Goal: Find specific page/section: Find specific page/section

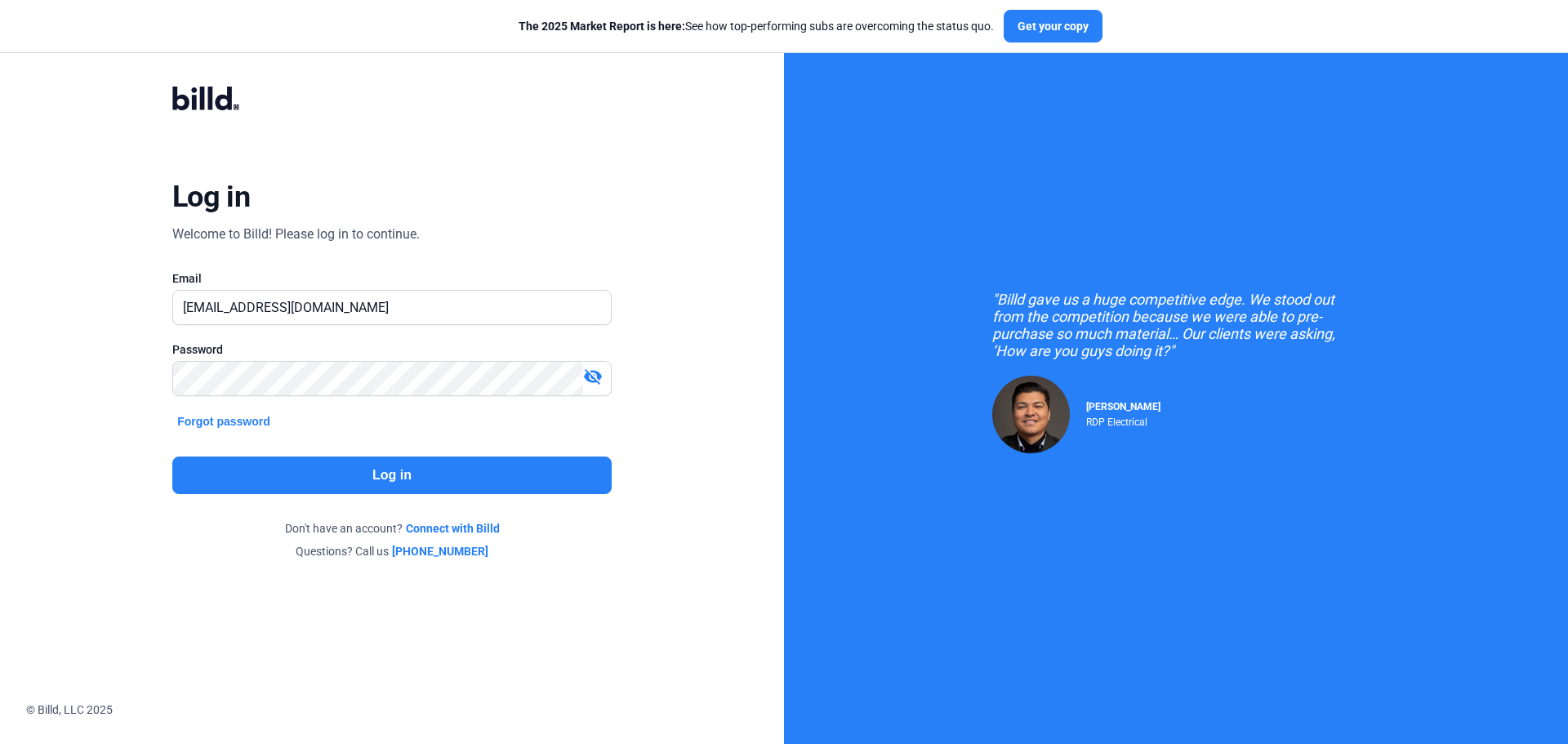
click at [377, 481] on button "Log in" at bounding box center [392, 475] width 439 height 38
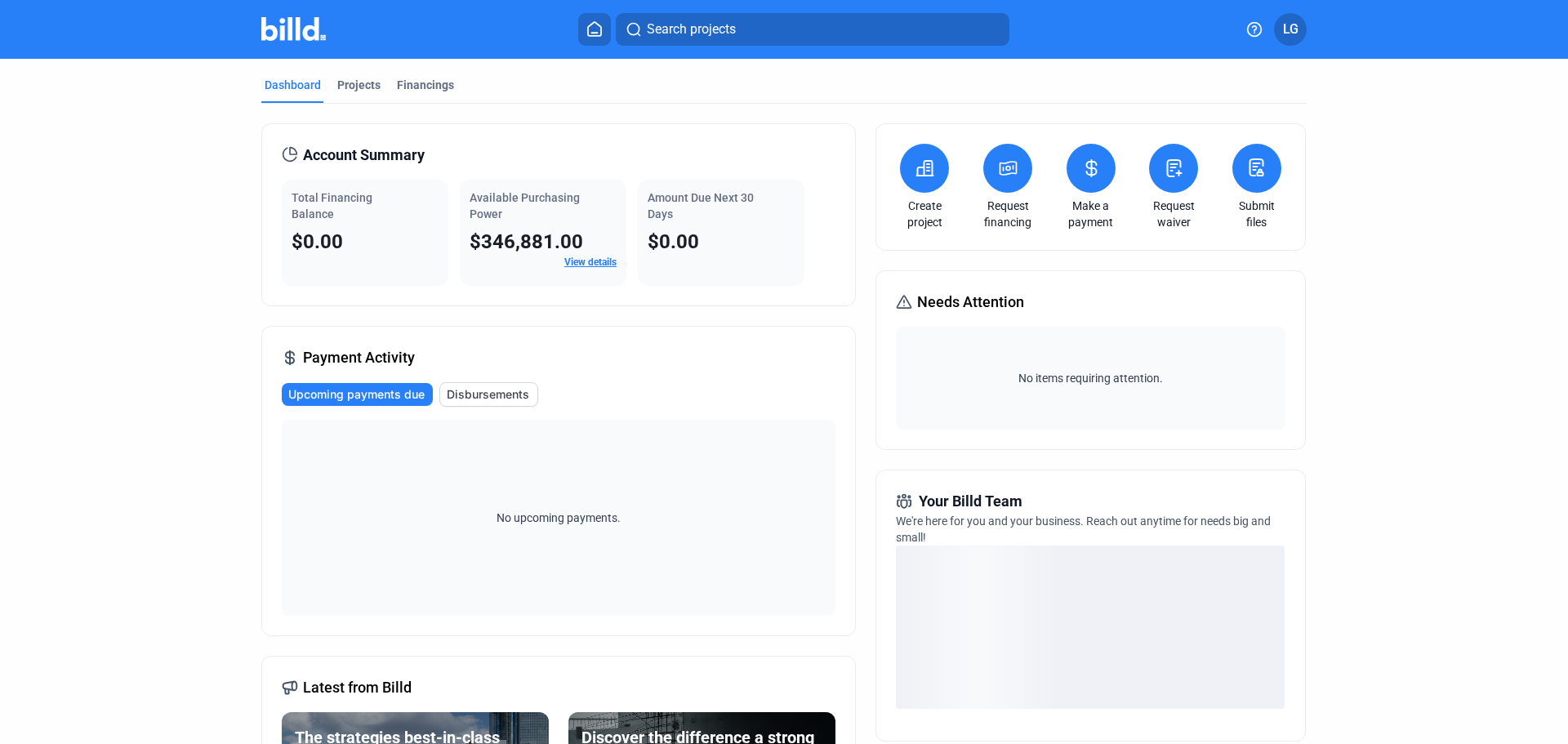
click at [1280, 28] on button "LG" at bounding box center [1291, 29] width 33 height 33
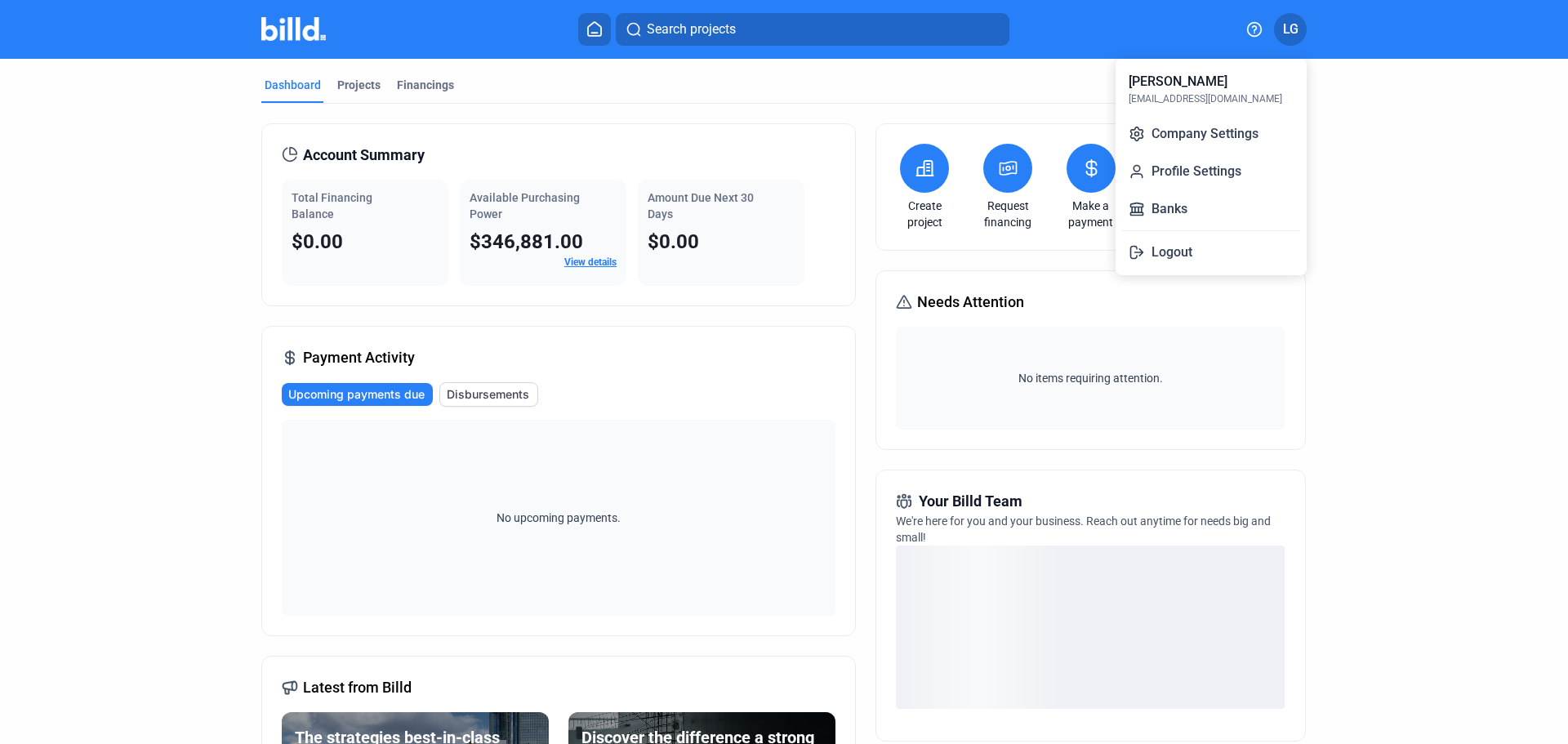
click at [1280, 28] on div at bounding box center [784, 372] width 1568 height 744
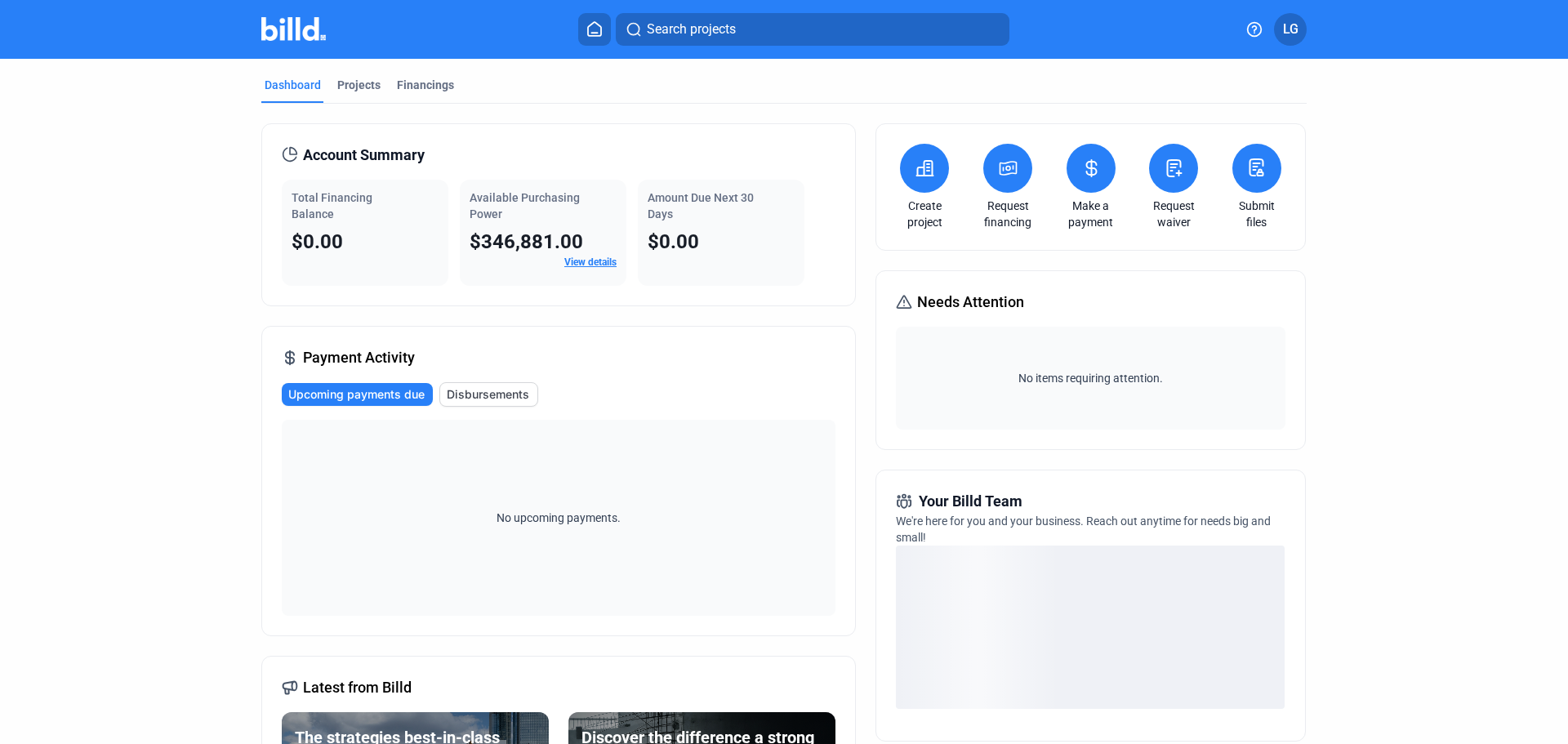
click at [1266, 167] on button at bounding box center [1257, 168] width 49 height 49
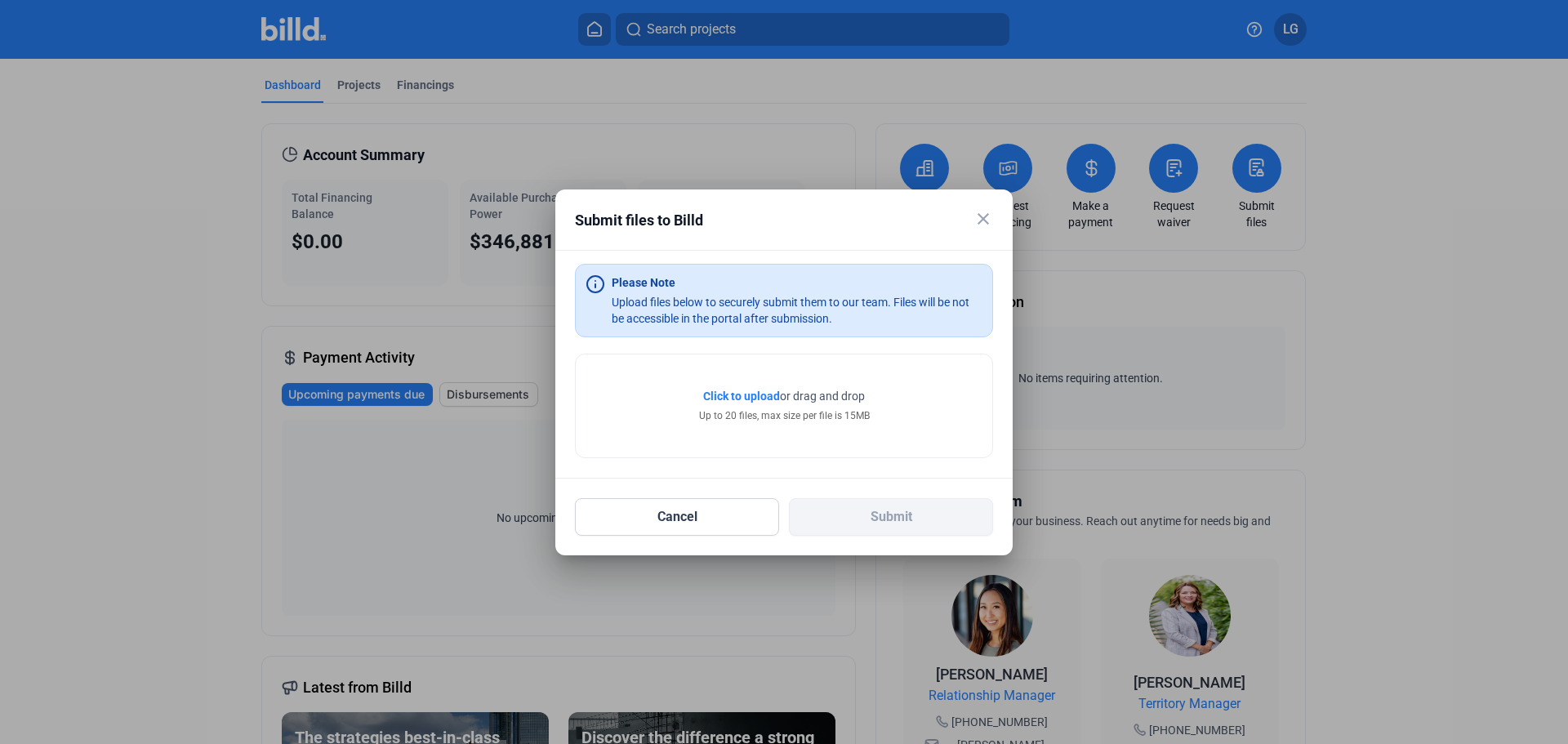
click at [976, 220] on mat-icon "close" at bounding box center [983, 219] width 19 height 19
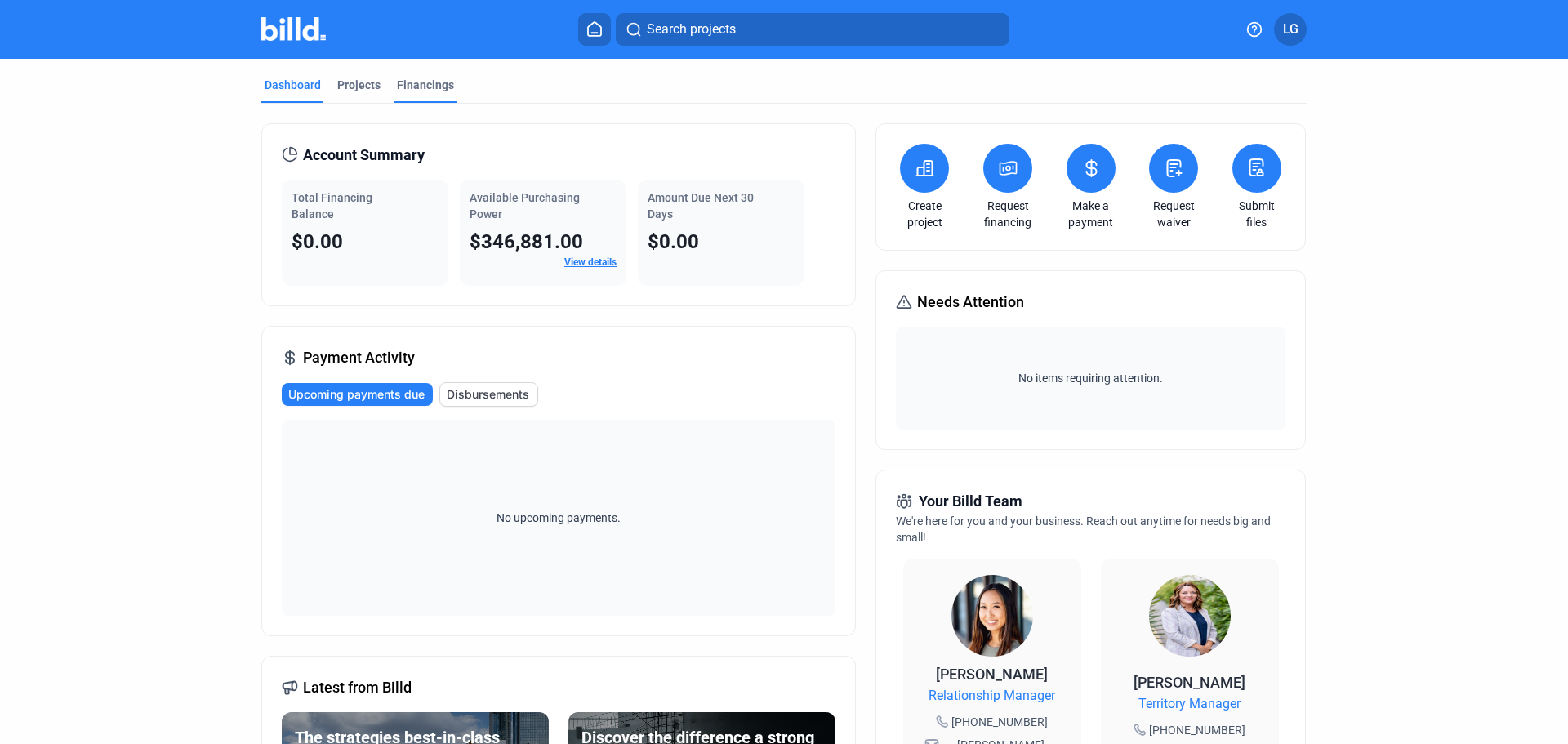
click at [413, 85] on div "Financings" at bounding box center [426, 85] width 57 height 17
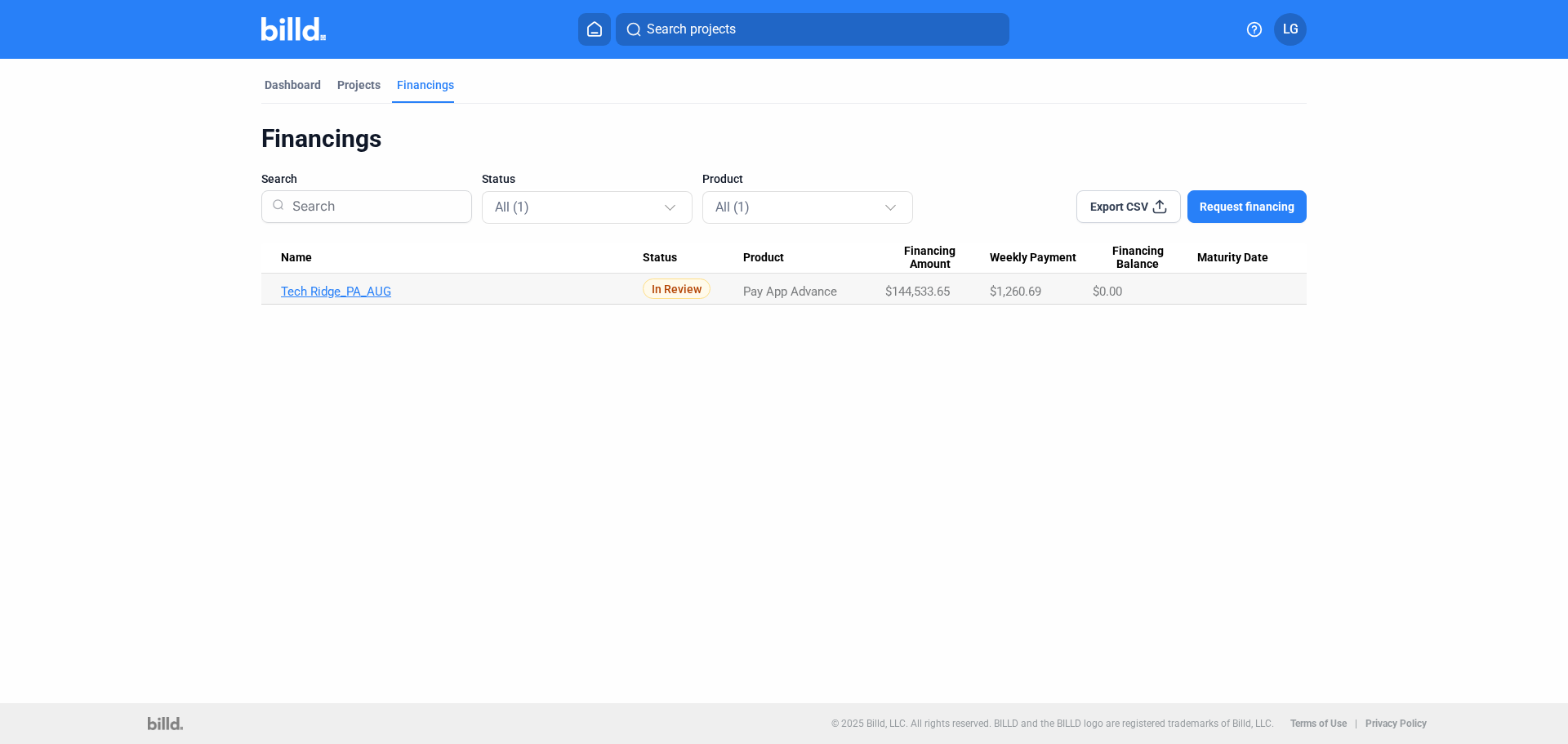
click at [324, 290] on link "Tech Ridge_PA_AUG" at bounding box center [461, 291] width 361 height 15
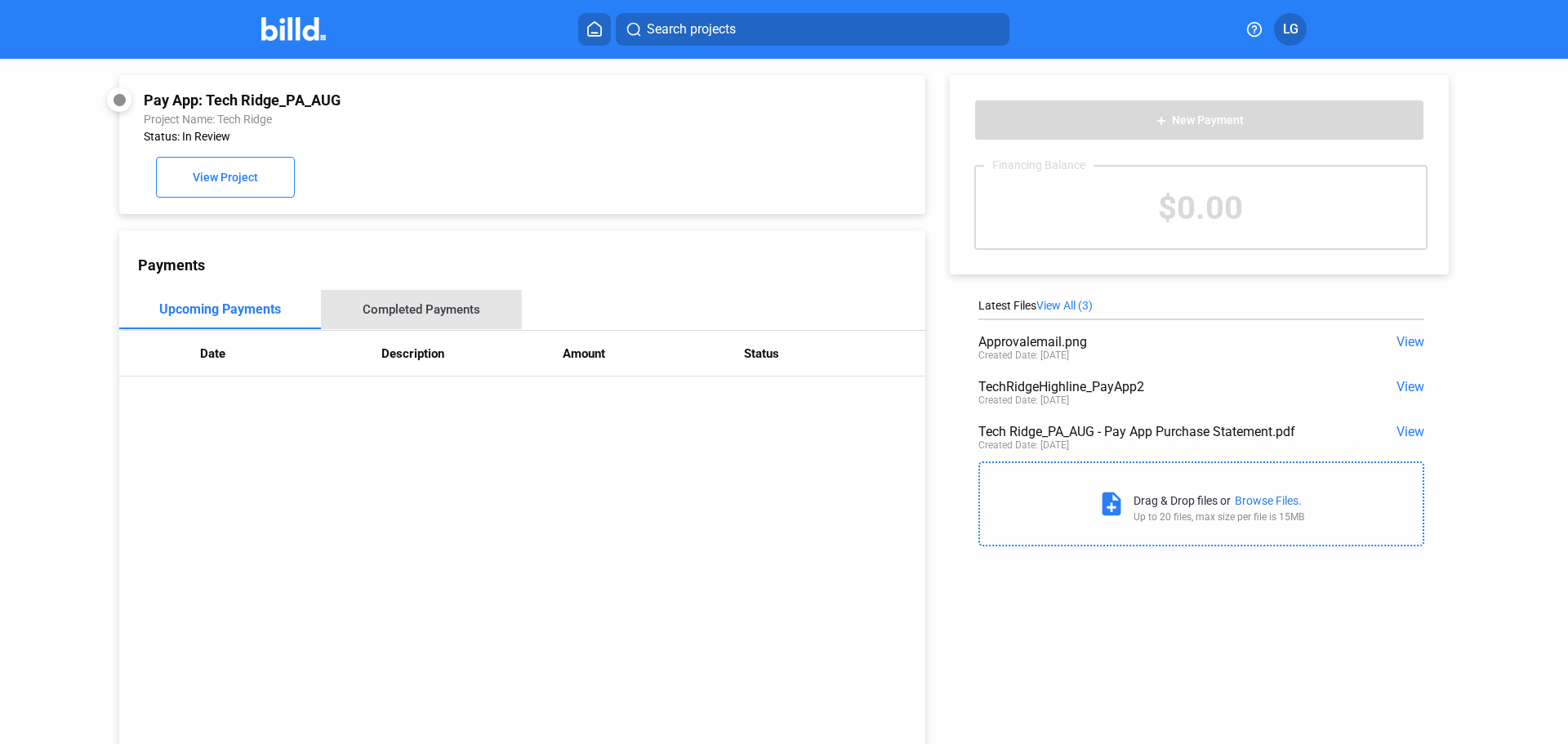
click at [432, 323] on div "Completed Payments" at bounding box center [422, 309] width 202 height 39
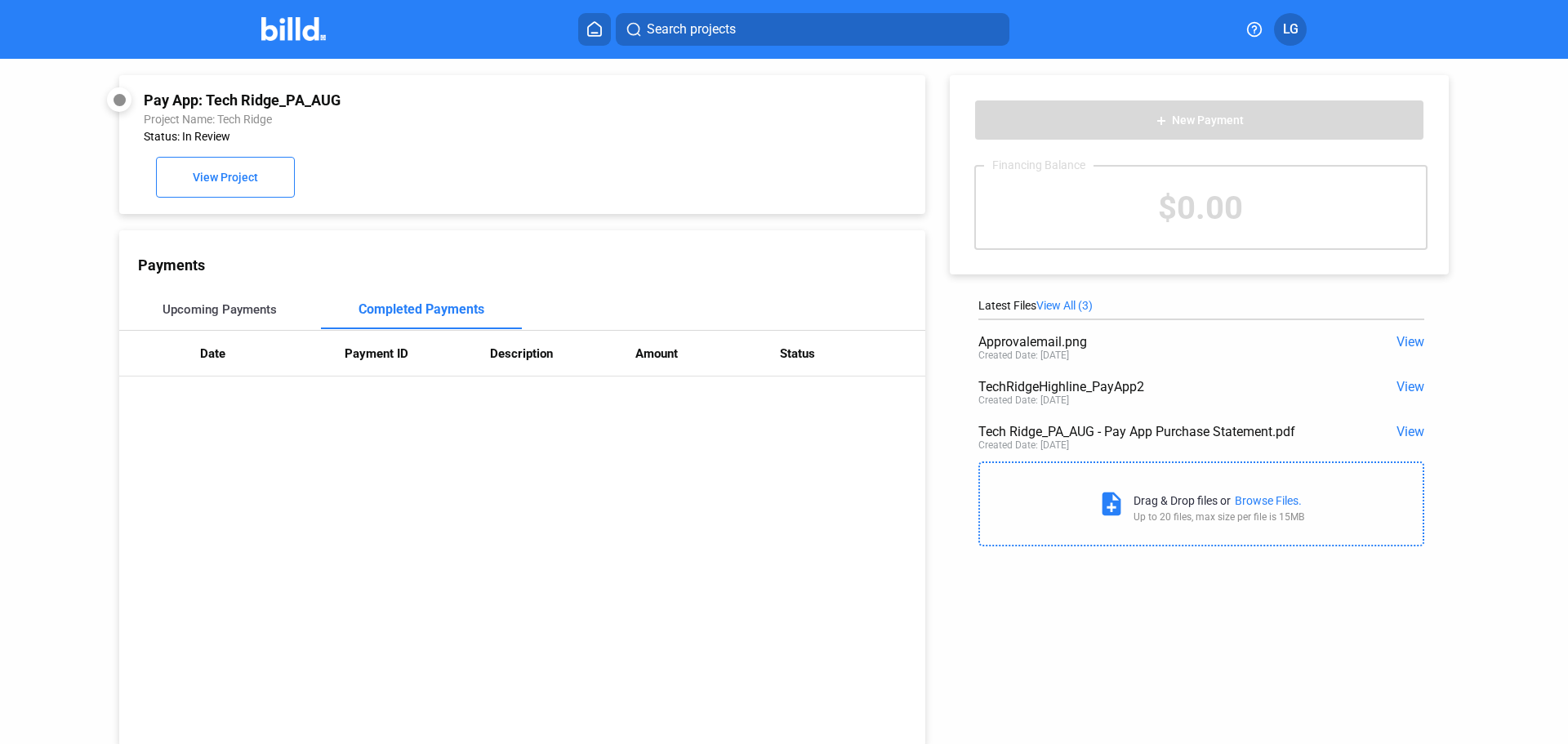
drag, startPoint x: 264, startPoint y: 308, endPoint x: 342, endPoint y: 308, distance: 78.0
click at [264, 308] on div "Upcoming Payments" at bounding box center [220, 309] width 115 height 15
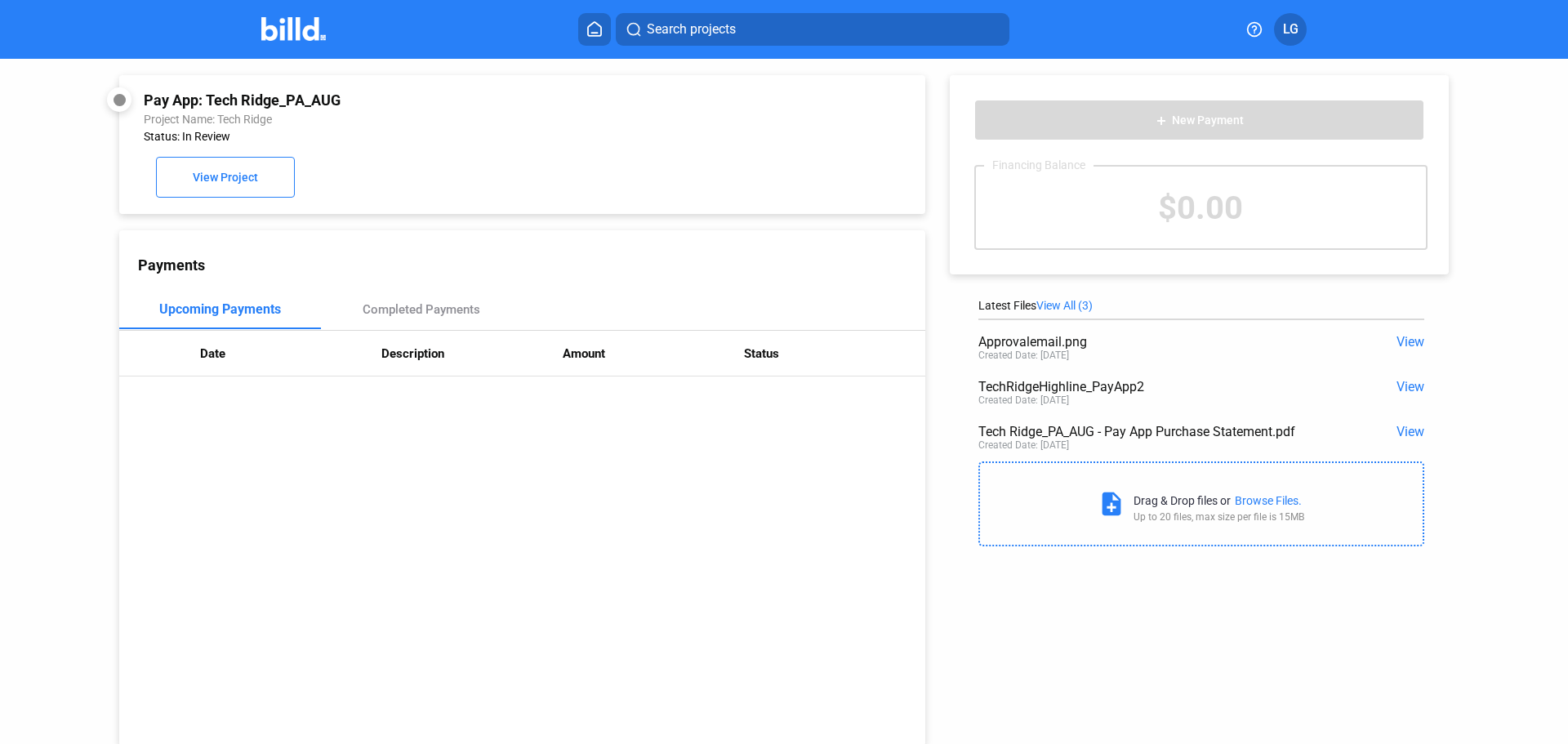
click at [1277, 44] on profile-dropdown "LG" at bounding box center [1291, 29] width 33 height 33
click at [1313, 21] on div "Search projects LG" at bounding box center [784, 29] width 1275 height 33
click at [1304, 28] on button "LG" at bounding box center [1291, 29] width 33 height 33
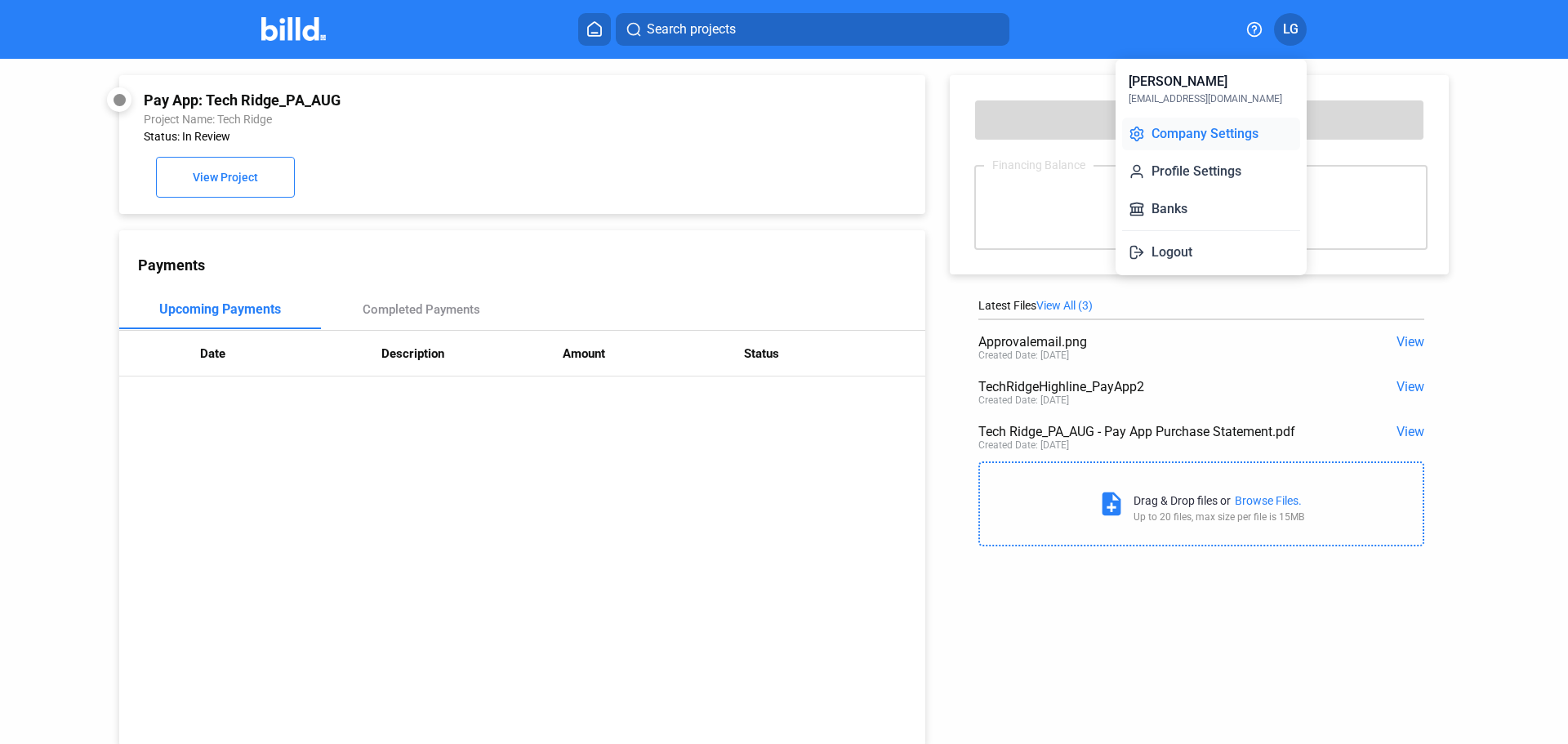
click at [1221, 131] on button "Company Settings" at bounding box center [1210, 134] width 178 height 33
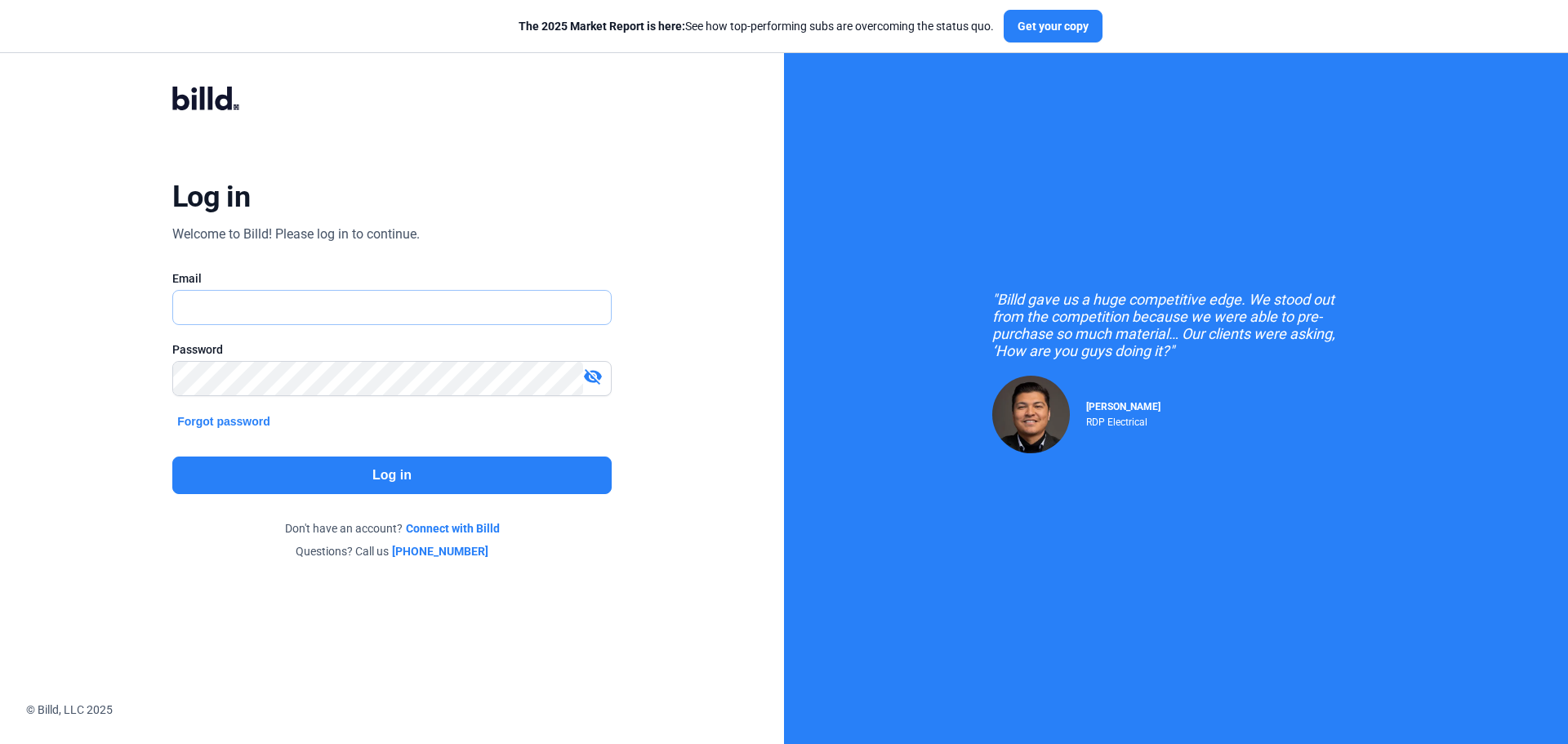
type input "[EMAIL_ADDRESS][DOMAIN_NAME]"
click at [456, 471] on button "Log in" at bounding box center [392, 475] width 439 height 38
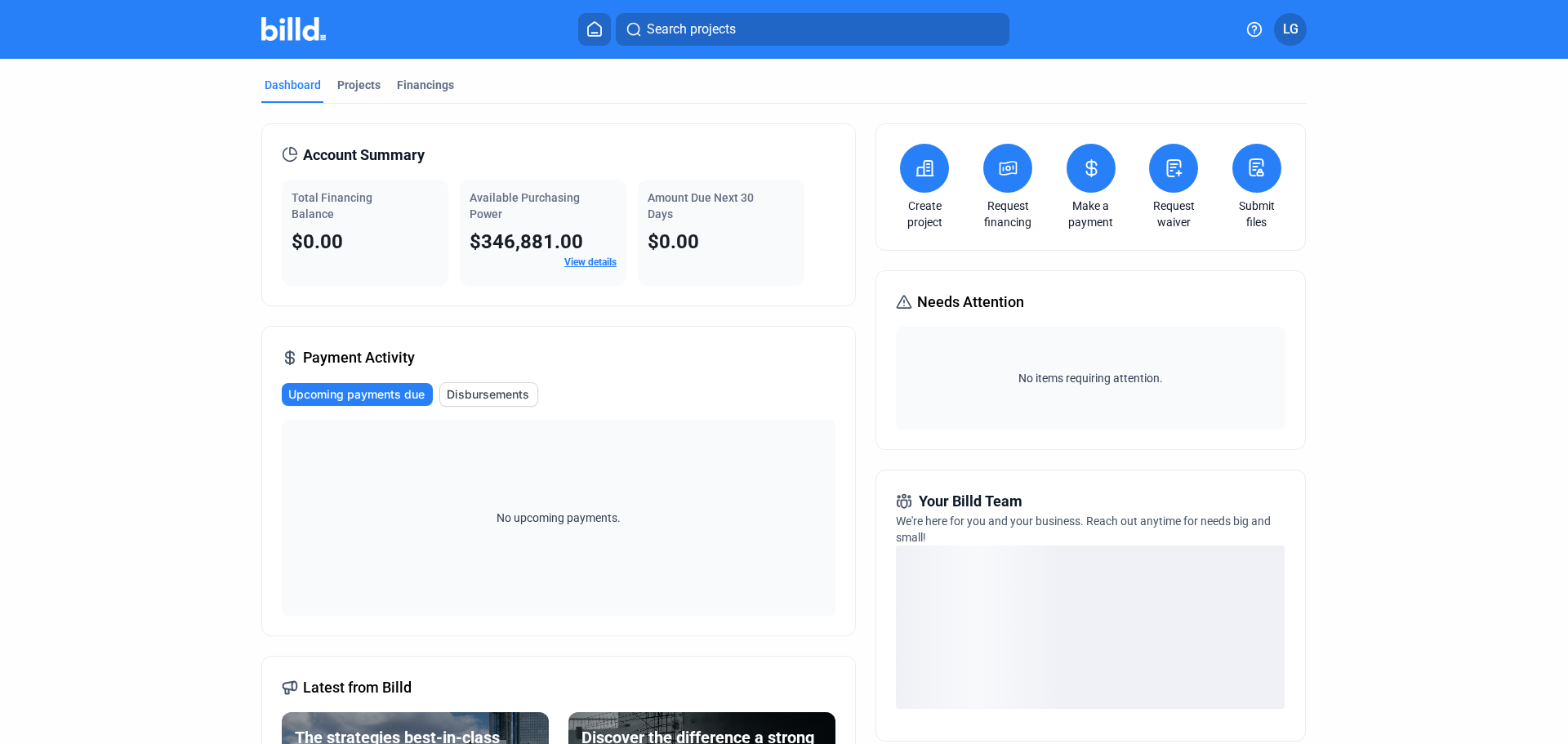
click at [1294, 21] on span "LG" at bounding box center [1291, 29] width 16 height 19
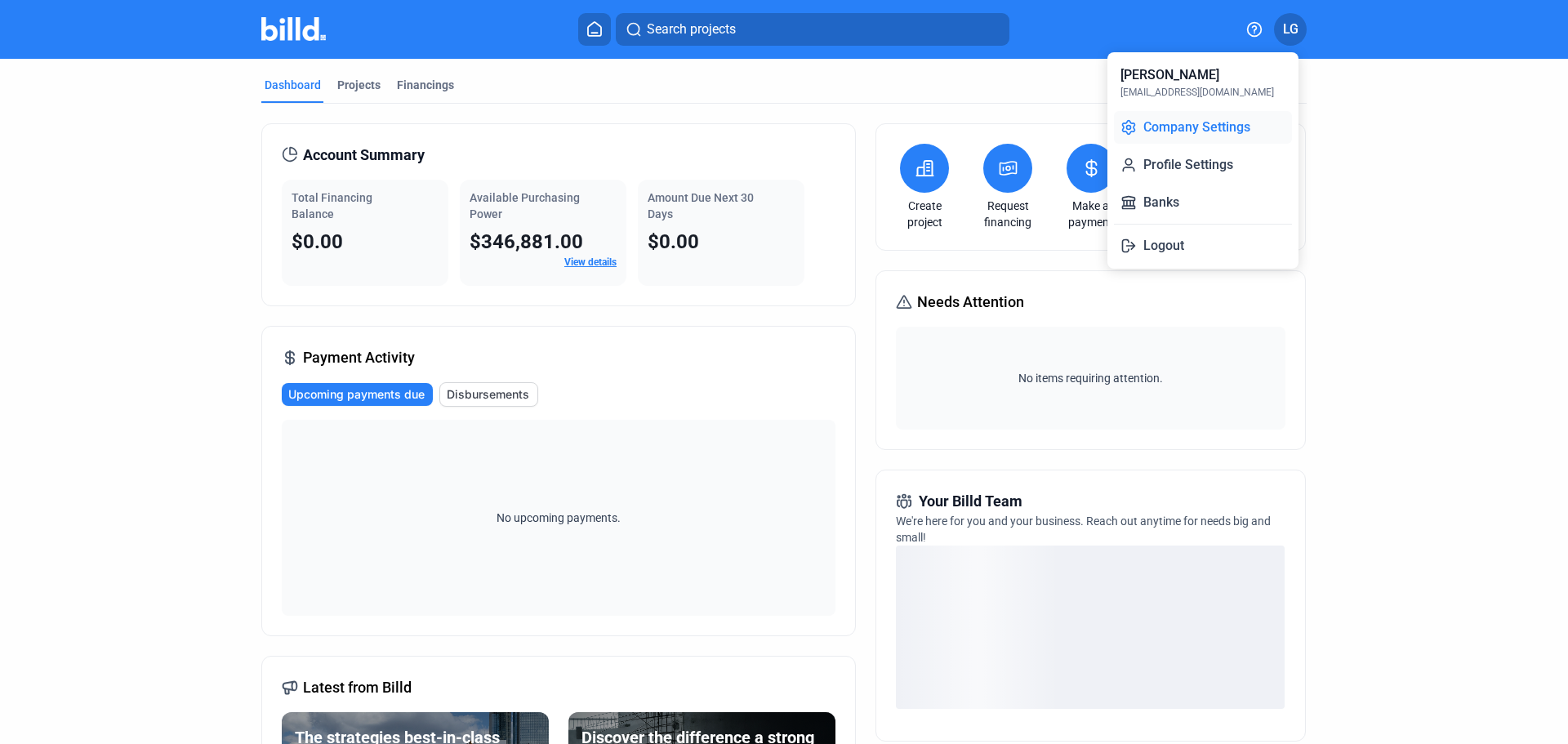
click at [1228, 137] on button "Company Settings" at bounding box center [1203, 127] width 178 height 33
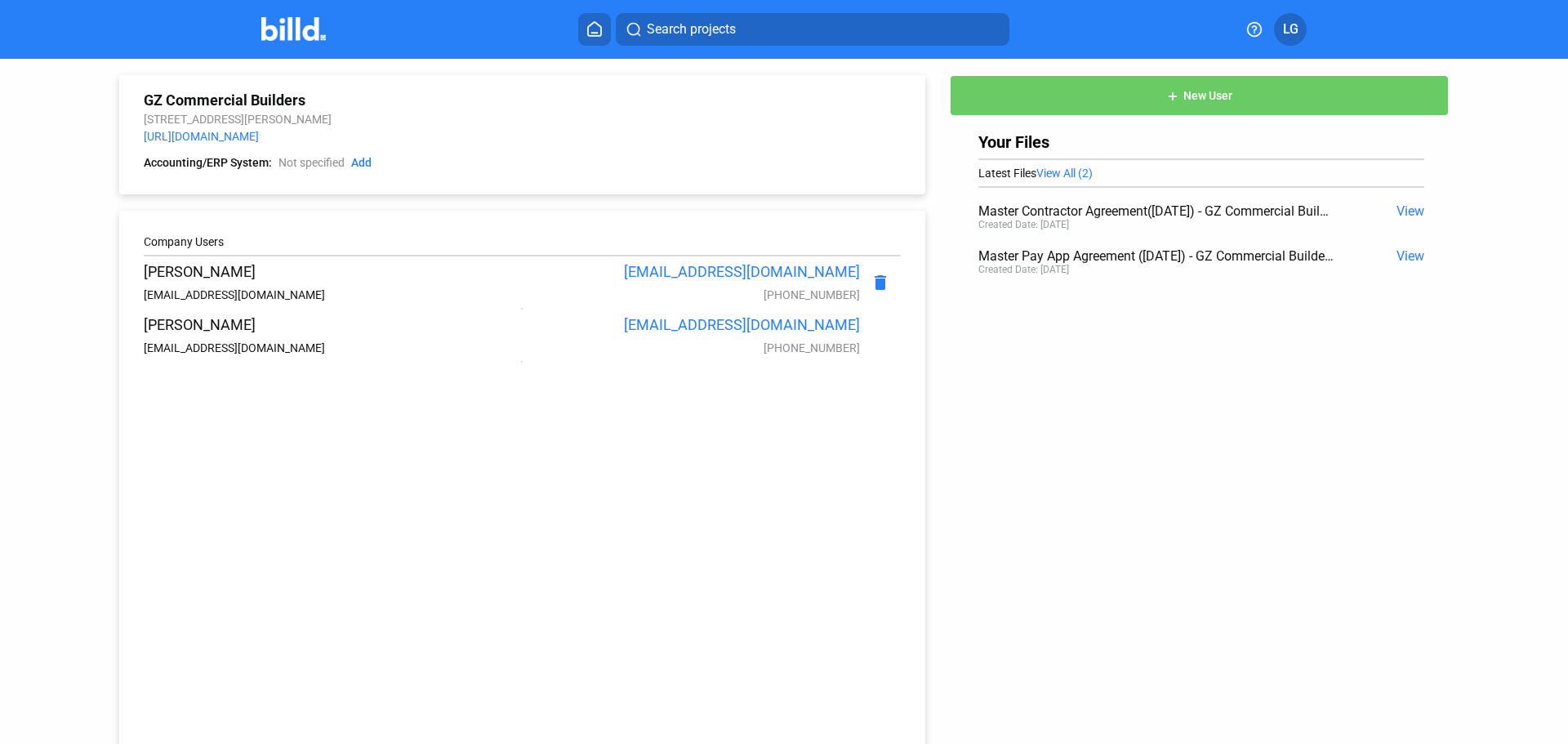
click at [1046, 170] on span "View All (2)" at bounding box center [1065, 173] width 56 height 13
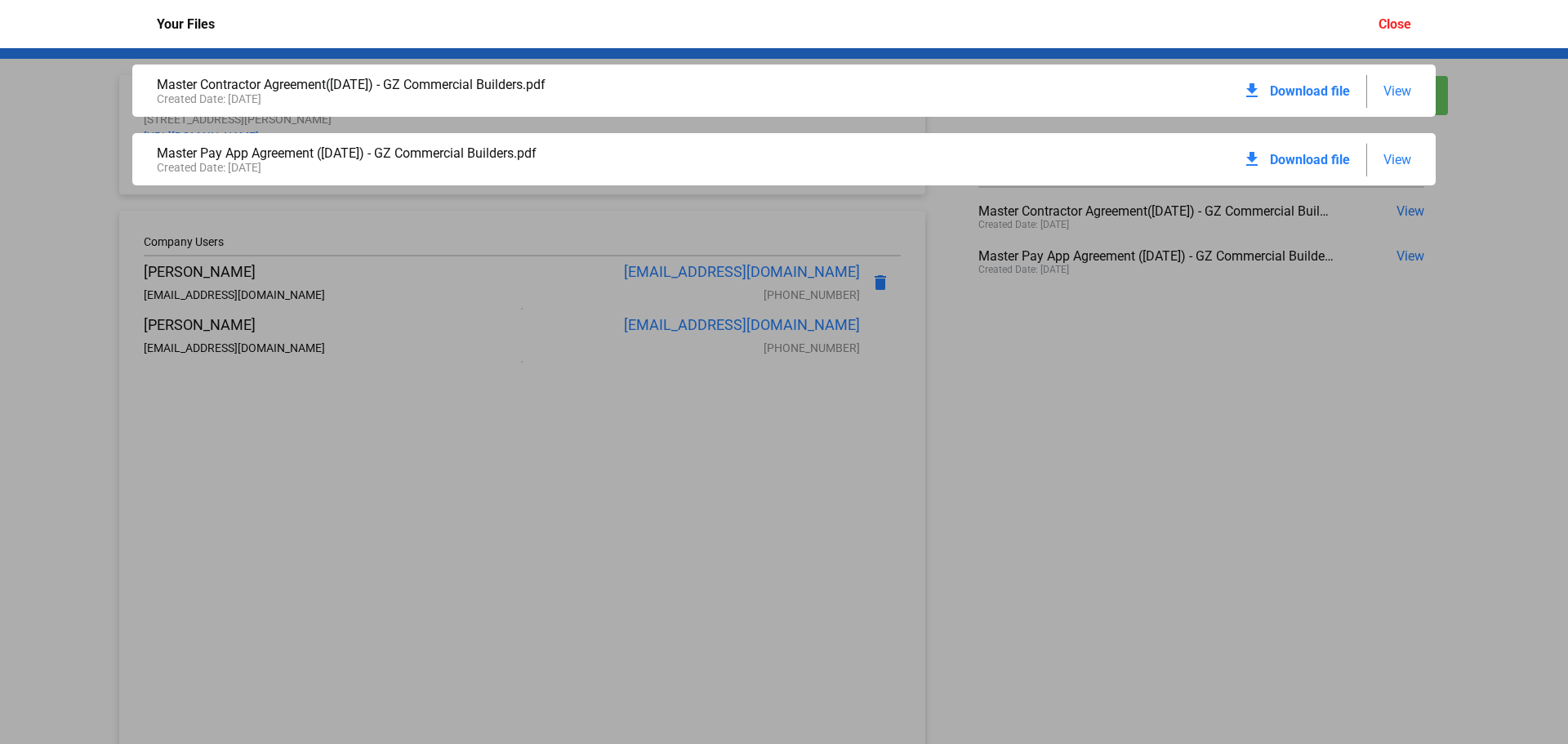
click at [1368, 362] on div "Master Contractor Agreement(September 2023) - GZ Commercial Builders.pdf Create…" at bounding box center [784, 396] width 1568 height 695
click at [1392, 34] on div "Your Files Close" at bounding box center [784, 24] width 1287 height 49
